Goal: Manage account settings

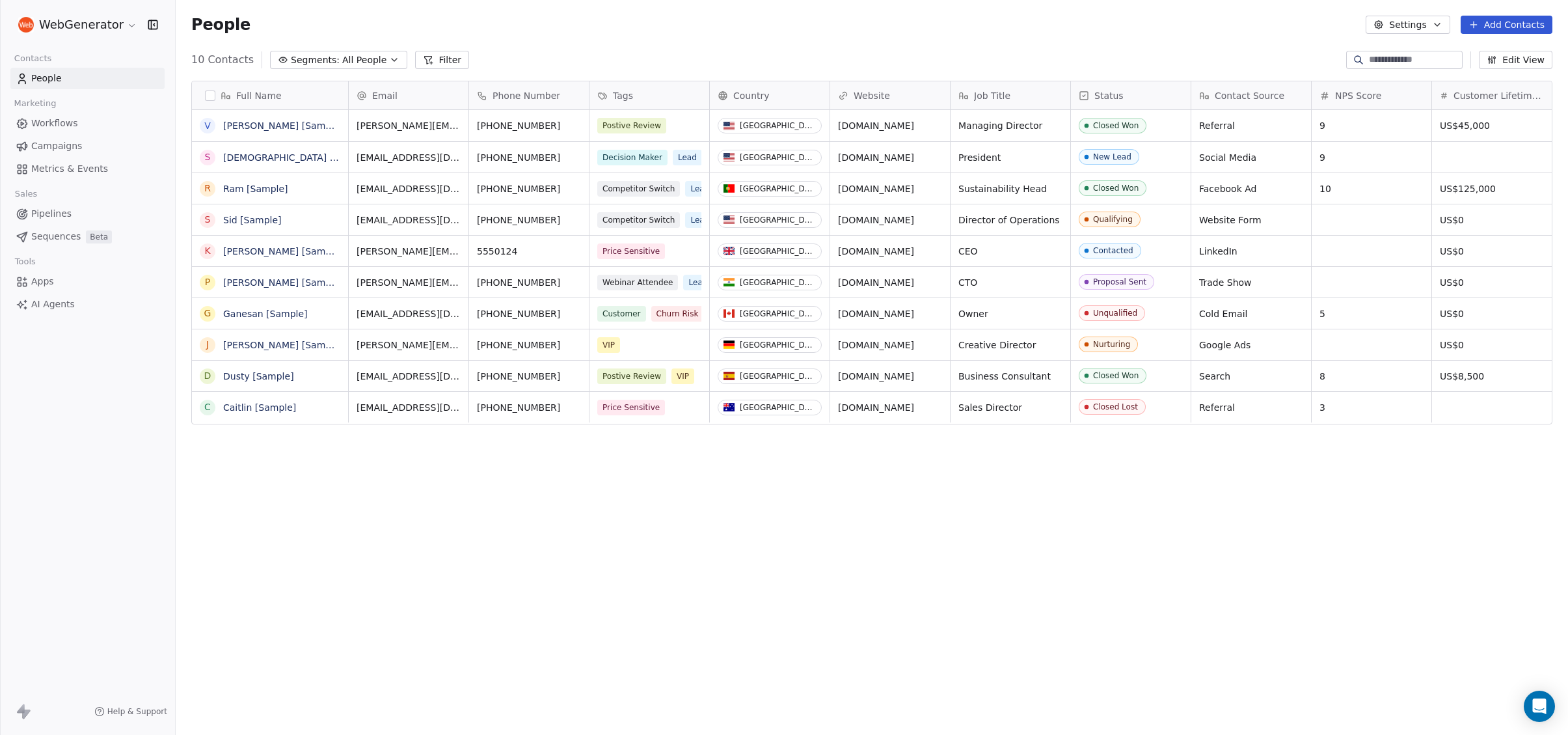
scroll to position [646, 1393]
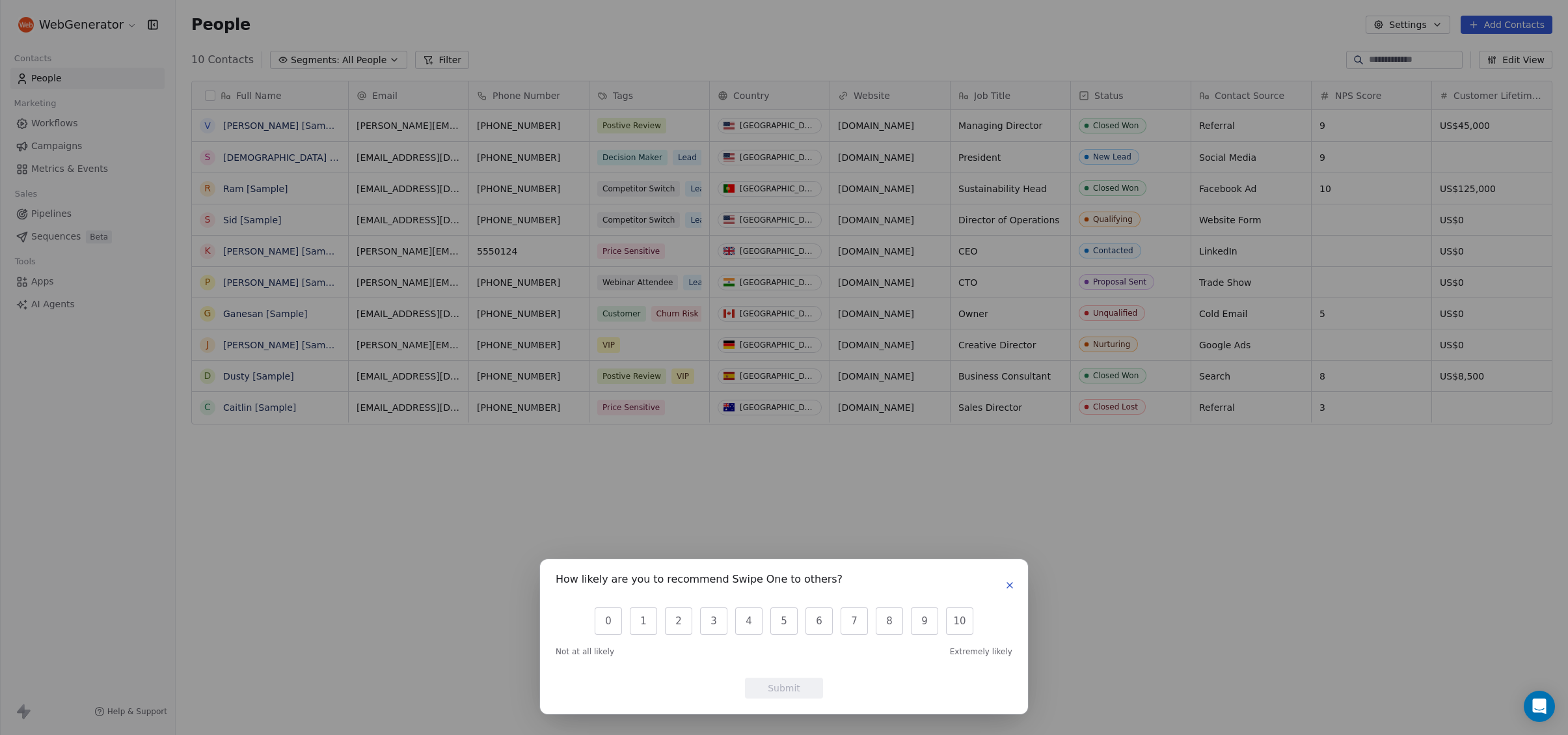
click at [1008, 580] on icon "button" at bounding box center [1010, 585] width 11 height 11
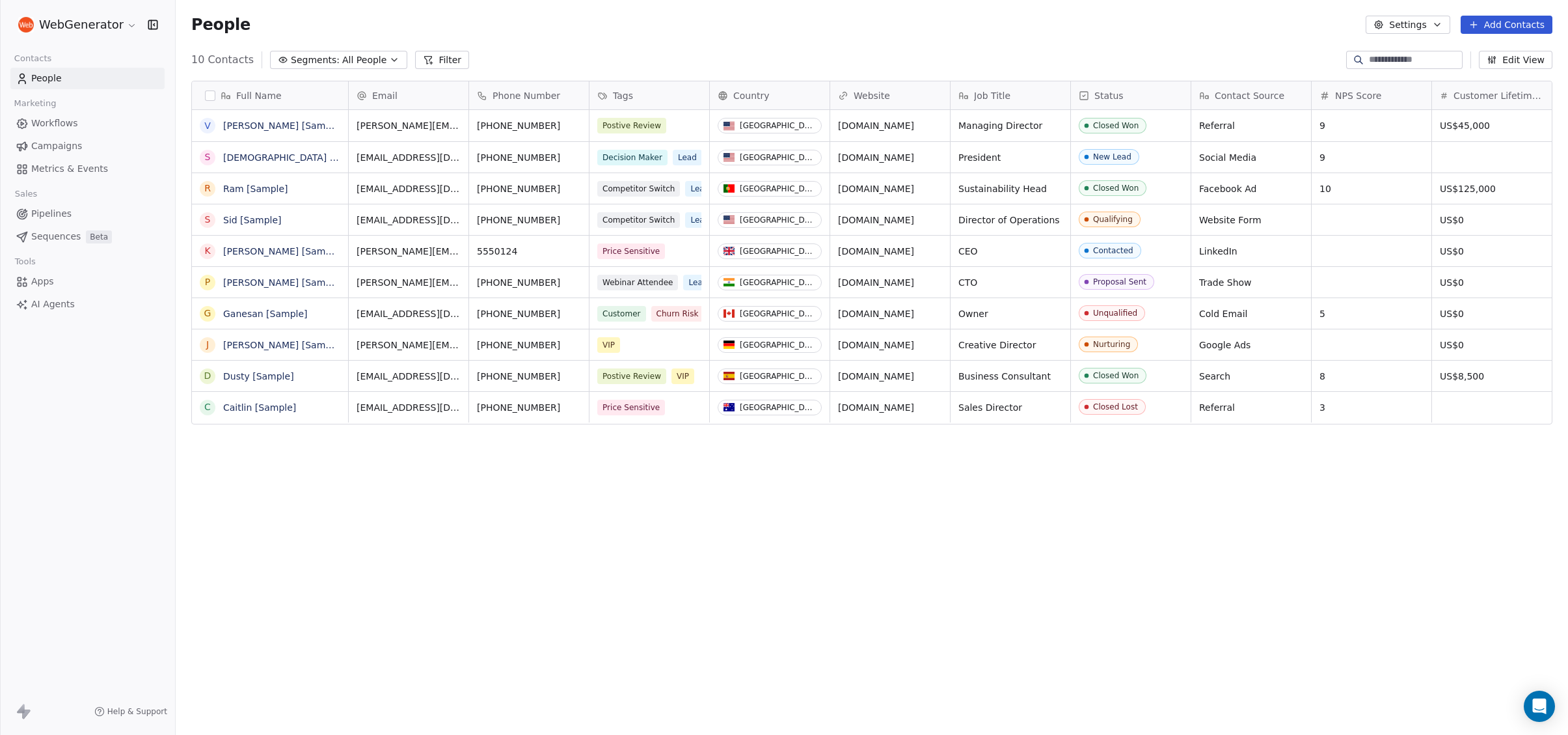
click at [20, 711] on icon at bounding box center [20, 707] width 8 height 9
drag, startPoint x: 23, startPoint y: 712, endPoint x: 84, endPoint y: 534, distance: 188.2
click at [26, 708] on icon at bounding box center [23, 711] width 16 height 16
click at [114, 23] on html "WebGenerator Contacts People Marketing Workflows Campaigns Metrics & Events Sal…" at bounding box center [784, 367] width 1568 height 735
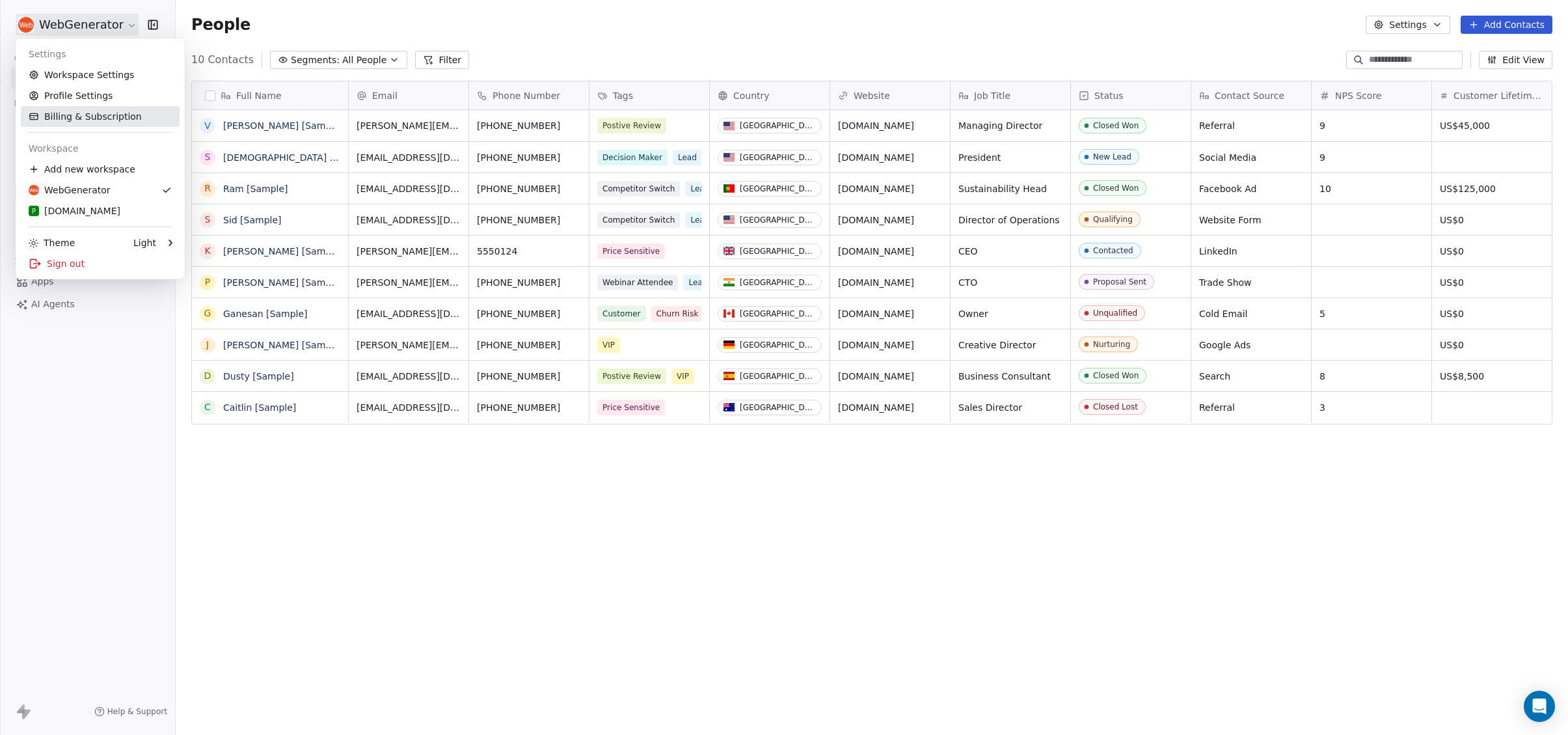
click at [90, 114] on link "Billing & Subscription" at bounding box center [100, 116] width 159 height 20
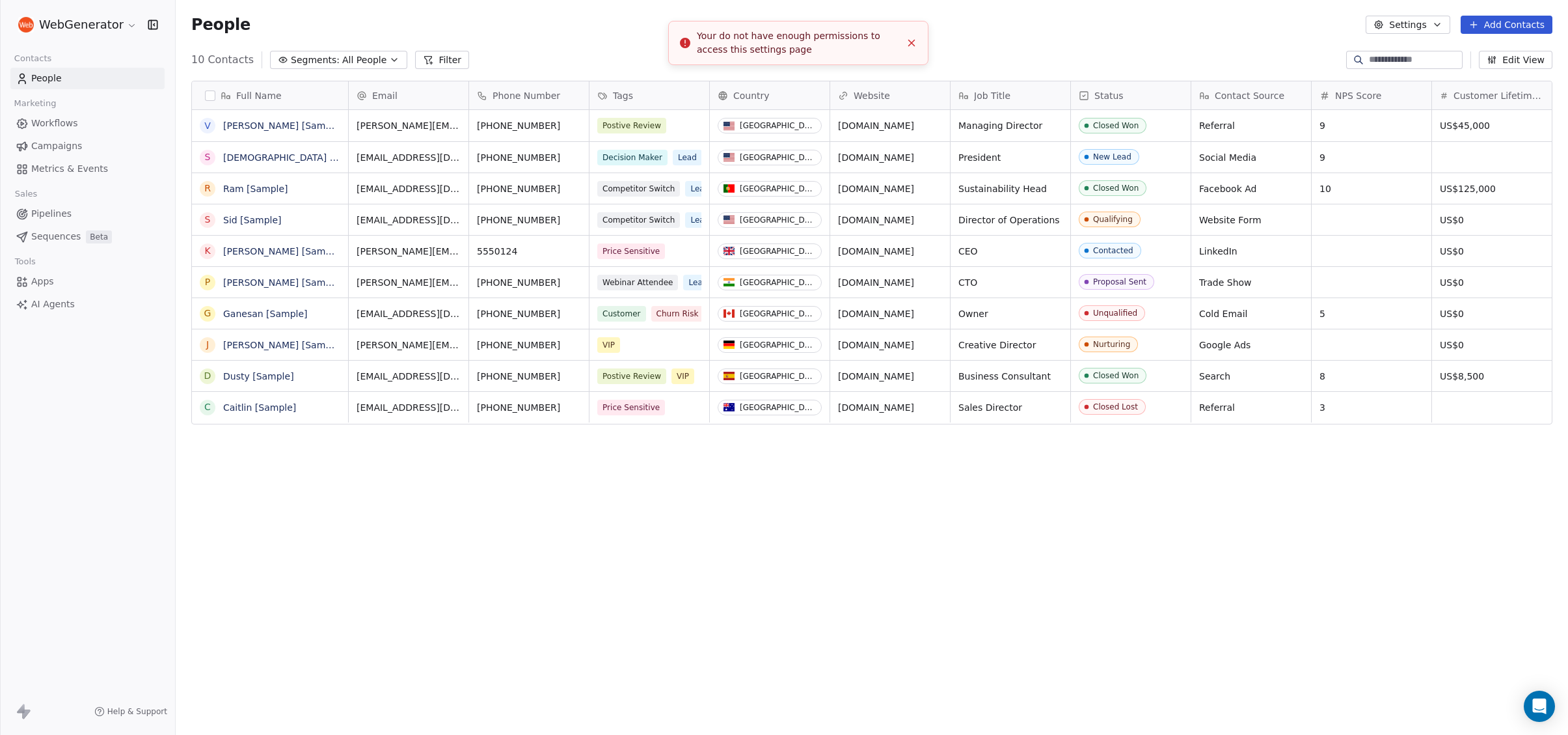
scroll to position [646, 1393]
drag, startPoint x: 910, startPoint y: 42, endPoint x: 883, endPoint y: 50, distance: 28.2
click at [910, 43] on icon "Close toast" at bounding box center [911, 43] width 12 height 12
click at [1432, 25] on button "Settings" at bounding box center [1408, 25] width 84 height 18
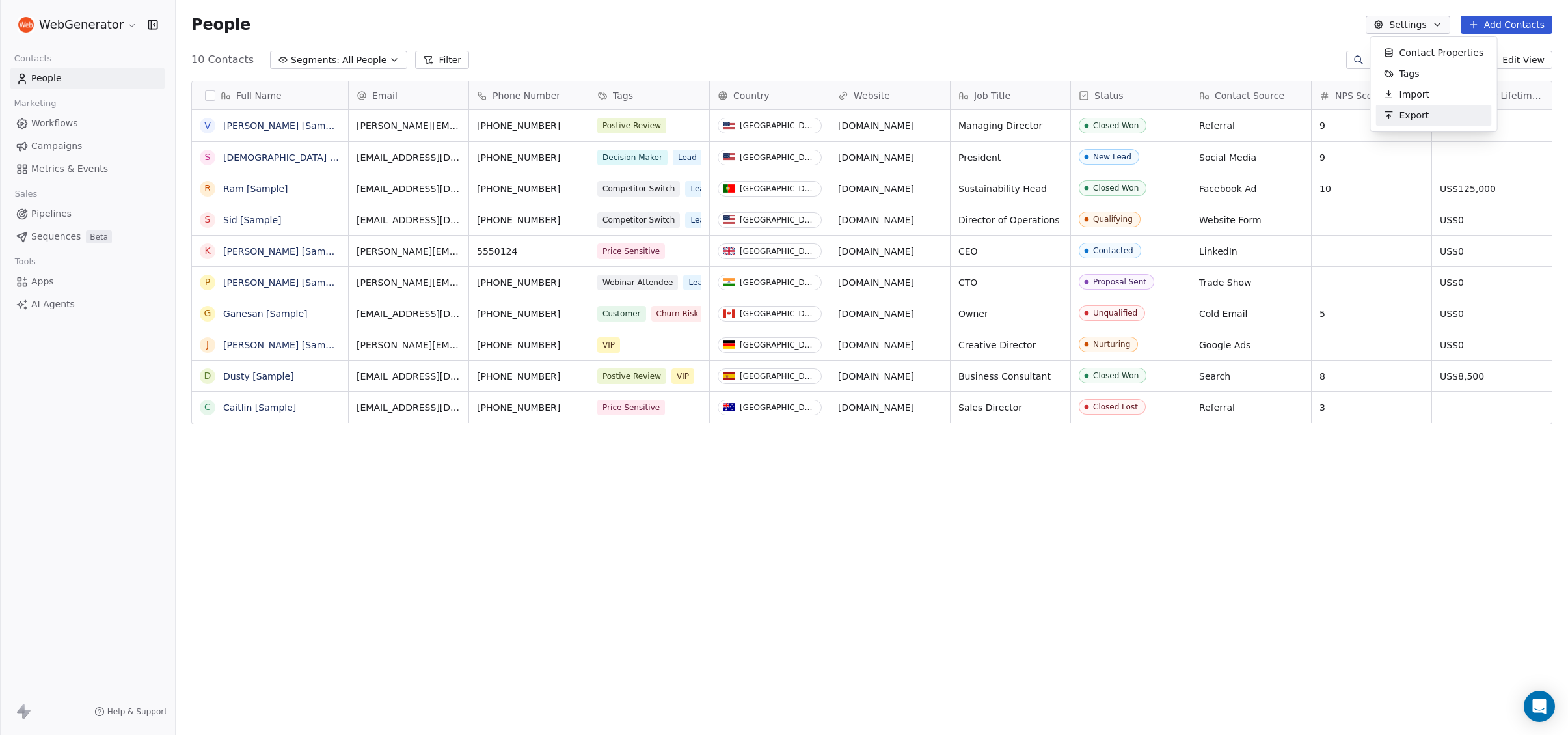
click at [37, 78] on html "WebGenerator Contacts People Marketing Workflows Campaigns Metrics & Events Sal…" at bounding box center [784, 367] width 1568 height 735
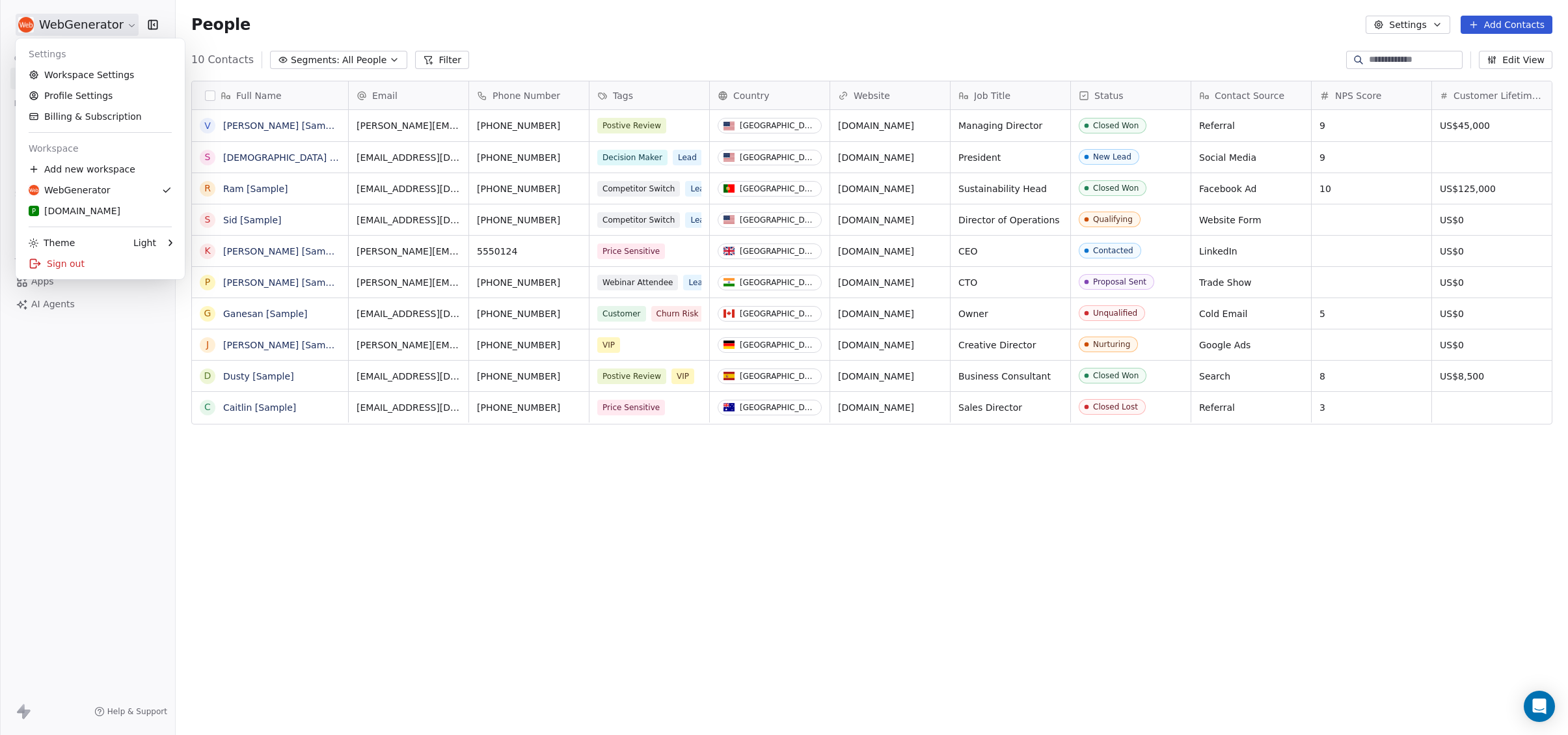
click at [88, 28] on html "WebGenerator Contacts People Marketing Workflows Campaigns Metrics & Events Sal…" at bounding box center [784, 367] width 1568 height 735
click at [85, 77] on link "Workspace Settings" at bounding box center [100, 74] width 159 height 20
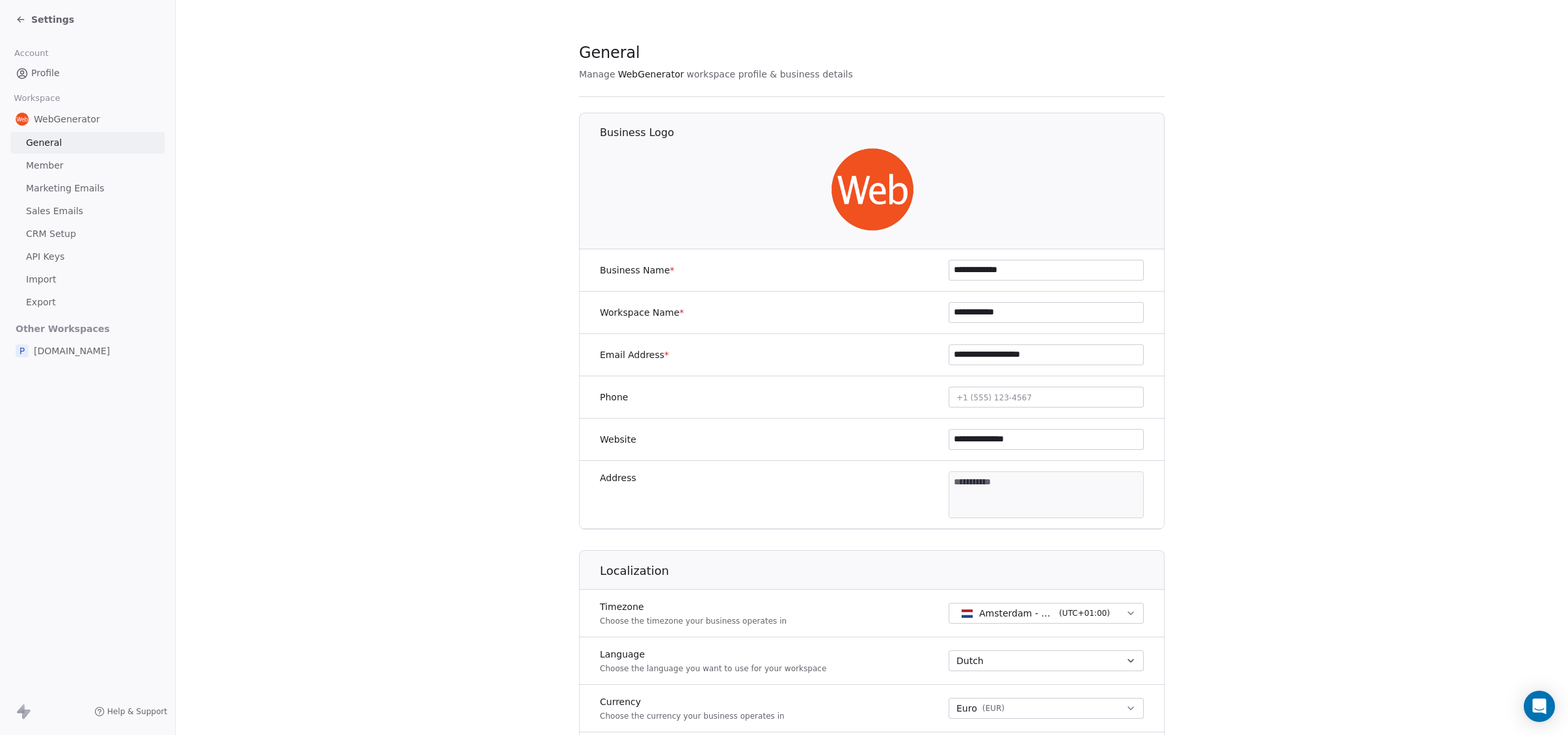
click at [45, 166] on span "Member" at bounding box center [44, 165] width 37 height 13
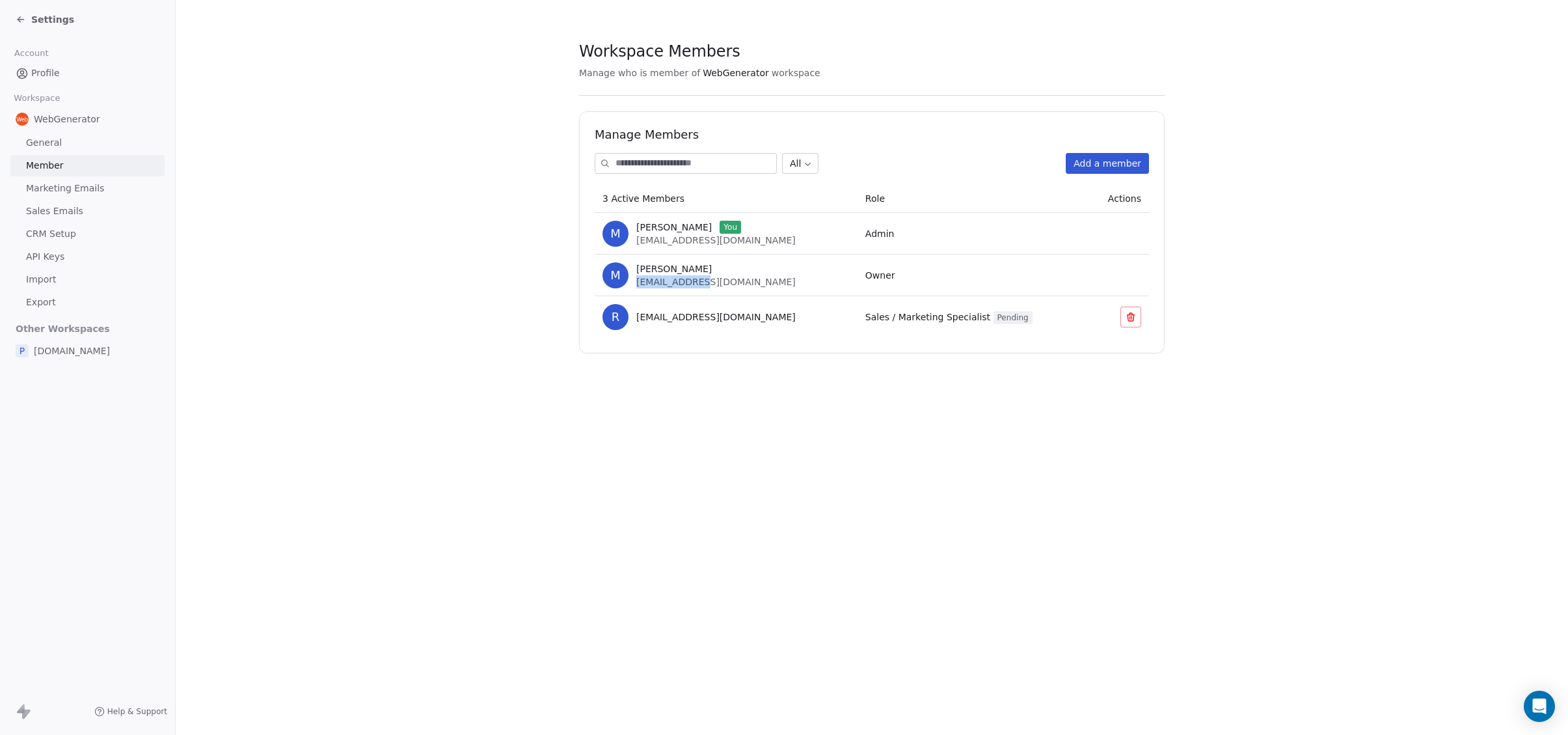
drag, startPoint x: 637, startPoint y: 283, endPoint x: 722, endPoint y: 288, distance: 85.1
click at [722, 288] on td "M Mark Peters swipe@serf.me" at bounding box center [726, 275] width 263 height 42
copy span "swipe@serf.me"
click at [43, 18] on span "Settings" at bounding box center [52, 19] width 43 height 13
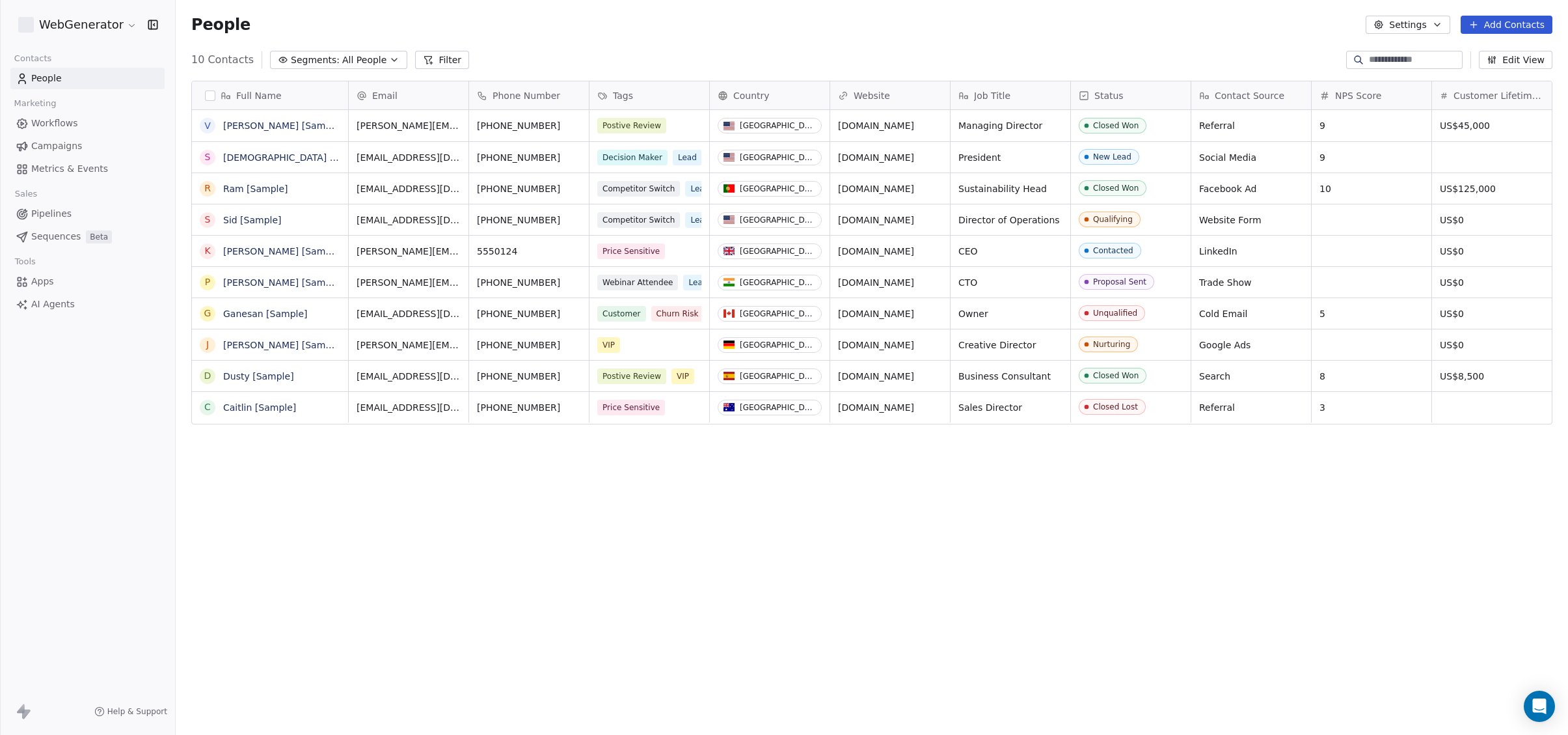
scroll to position [646, 1393]
click at [121, 24] on html "WebGenerator Contacts People Marketing Workflows Campaigns Metrics & Events Sal…" at bounding box center [784, 367] width 1568 height 735
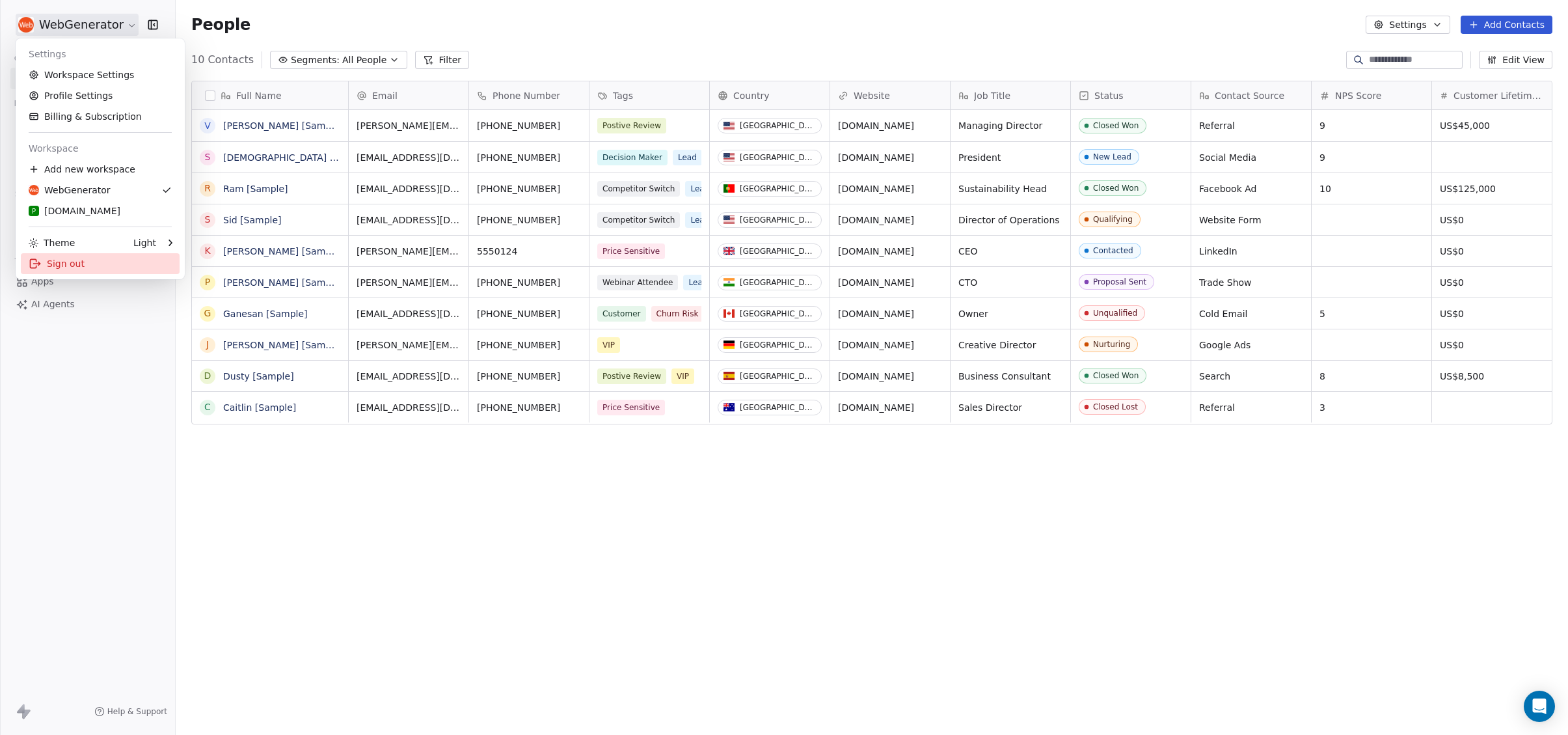
click at [83, 267] on div "Sign out" at bounding box center [100, 263] width 159 height 20
